Goal: Navigation & Orientation: Find specific page/section

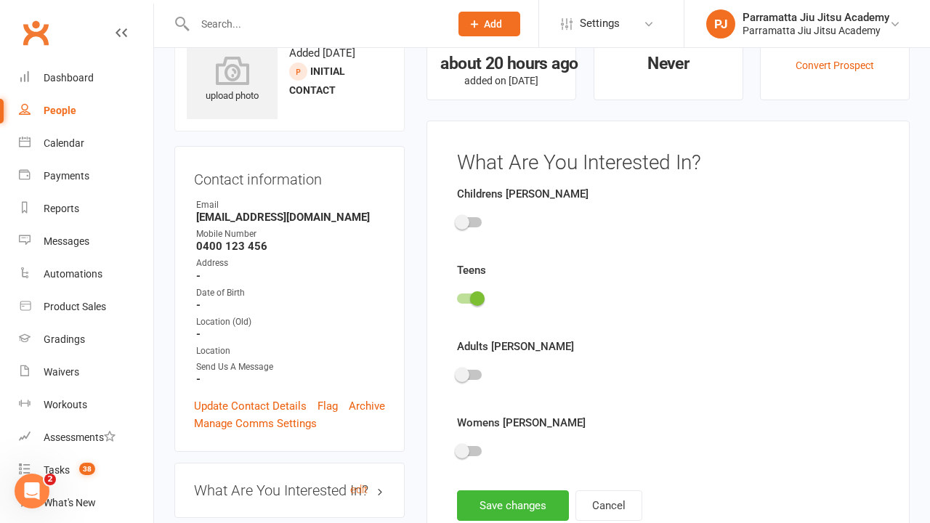
scroll to position [100, 0]
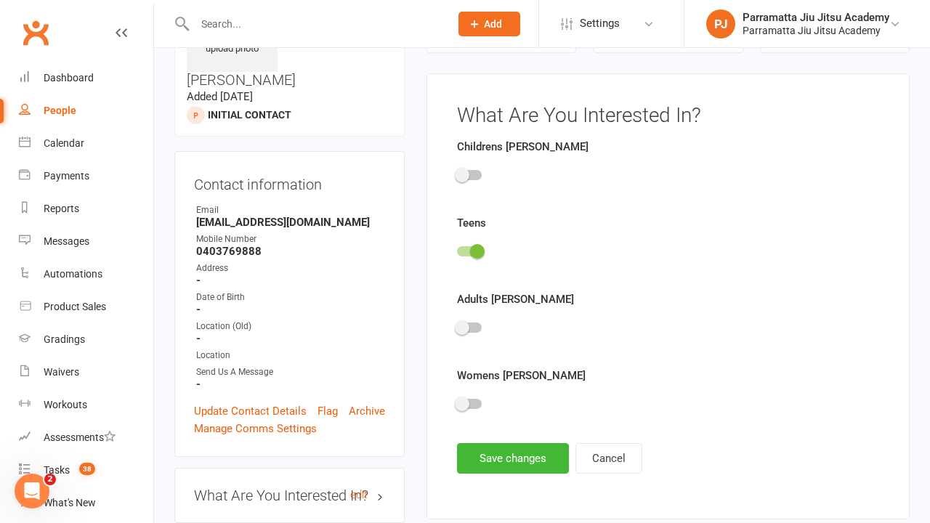
scroll to position [100, 0]
